Goal: Task Accomplishment & Management: Complete application form

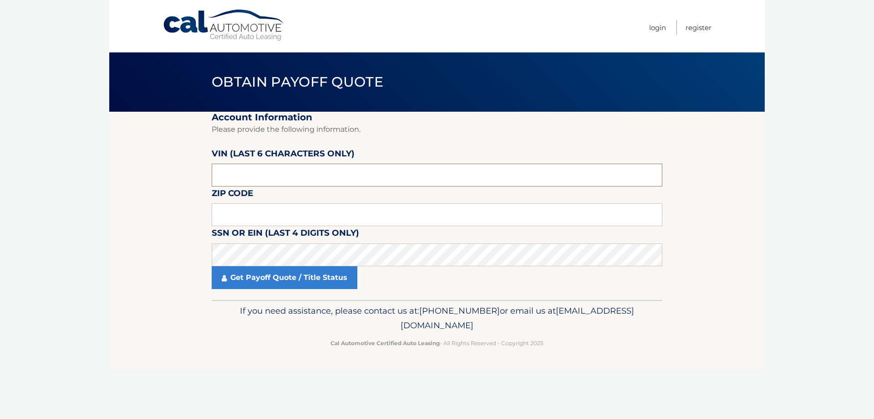
click at [276, 177] on input "text" at bounding box center [437, 175] width 451 height 23
click at [357, 172] on input "text" at bounding box center [437, 175] width 451 height 23
type input "n*****"
type input "435228"
click at [274, 213] on input "text" at bounding box center [437, 214] width 451 height 23
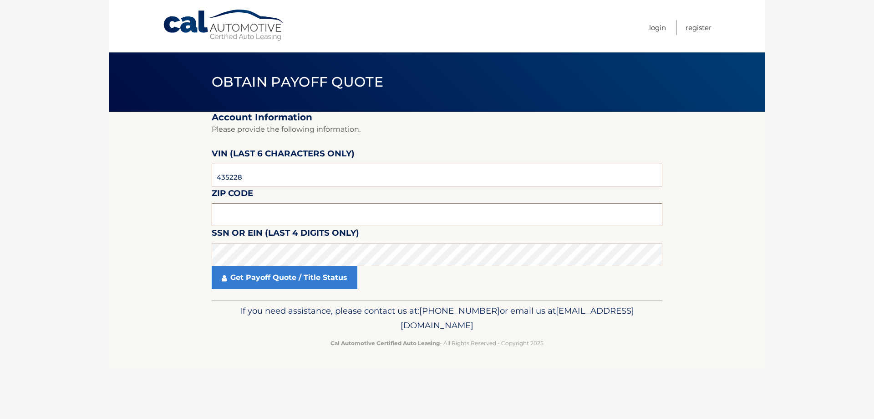
click at [253, 217] on input "text" at bounding box center [437, 214] width 451 height 23
type input "02478"
click at [257, 279] on link "Get Payoff Quote / Title Status" at bounding box center [285, 277] width 146 height 23
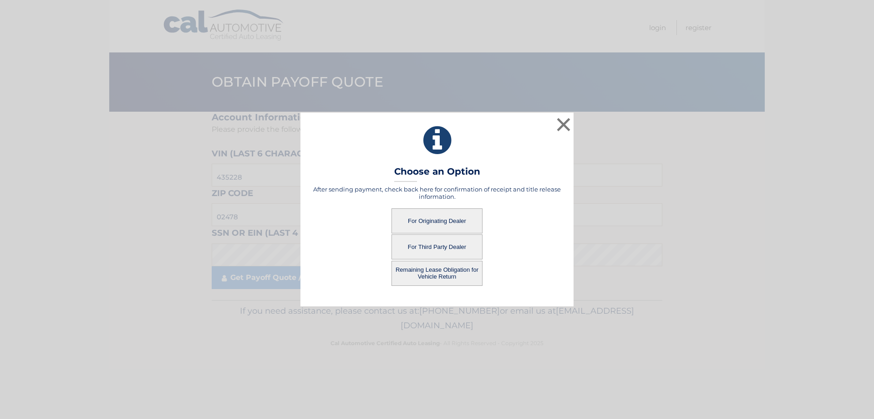
click at [436, 220] on button "For Originating Dealer" at bounding box center [437, 220] width 91 height 25
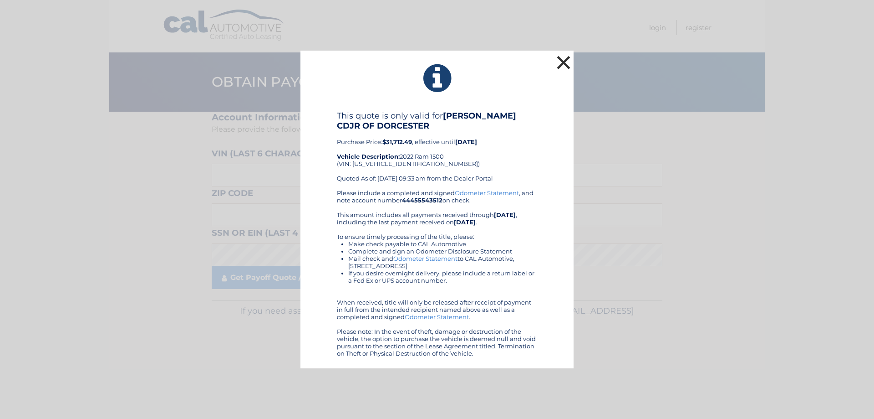
click at [561, 65] on button "×" at bounding box center [564, 62] width 18 height 18
